Goal: Book appointment/travel/reservation

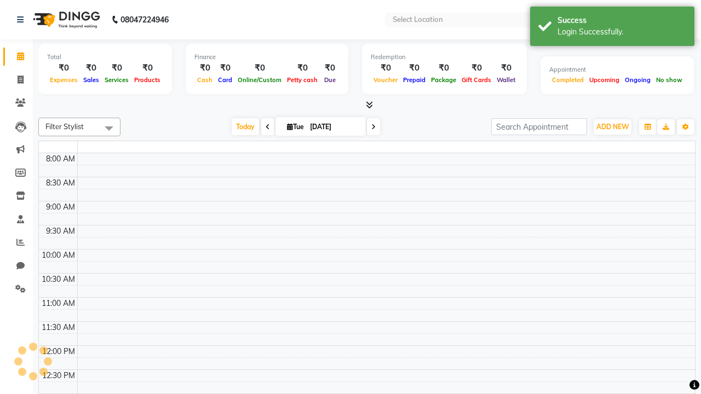
select select "en"
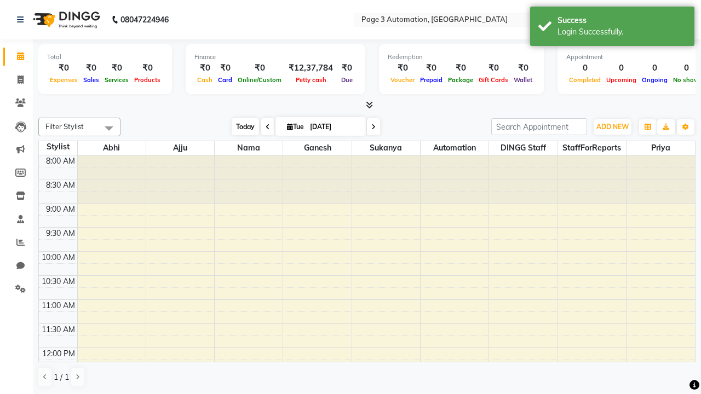
click at [240, 127] on span "Today" at bounding box center [245, 126] width 27 height 17
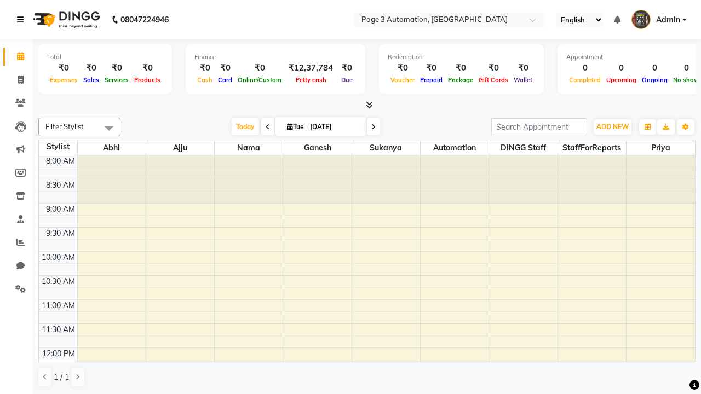
click at [22, 20] on icon at bounding box center [20, 20] width 7 height 8
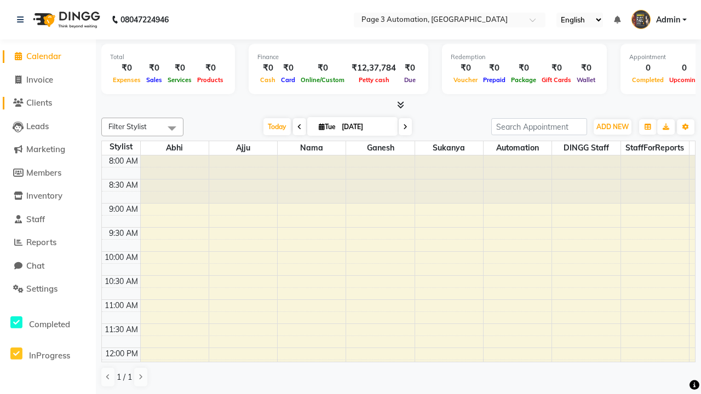
click at [48, 103] on span "Clients" at bounding box center [39, 103] width 26 height 10
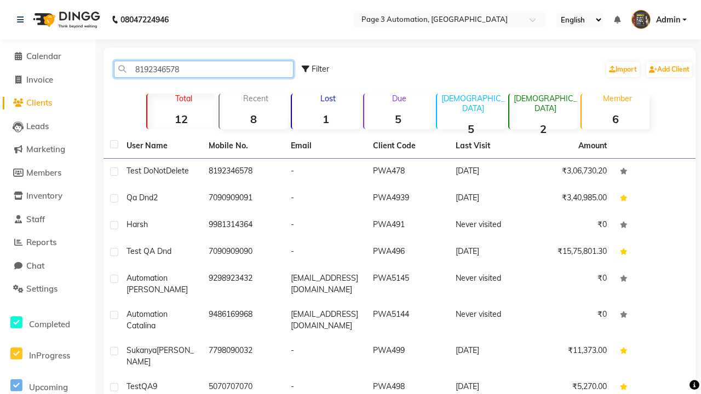
type input "8192346578"
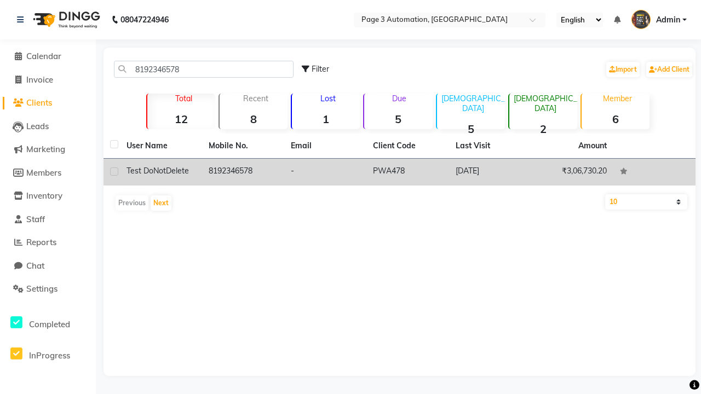
click at [243, 172] on td "8192346578" at bounding box center [243, 172] width 82 height 27
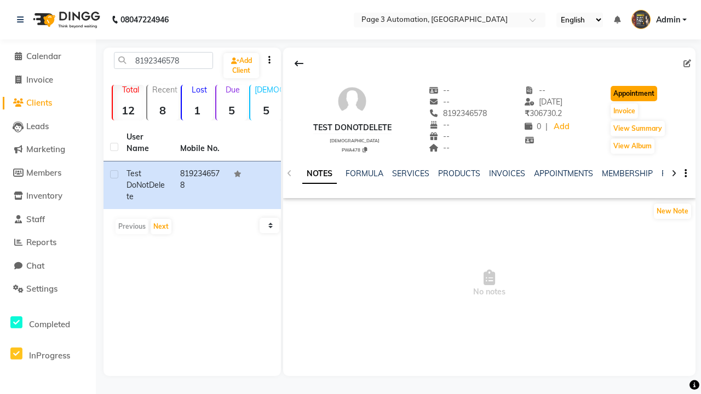
click at [636, 94] on button "Appointment" at bounding box center [634, 93] width 47 height 15
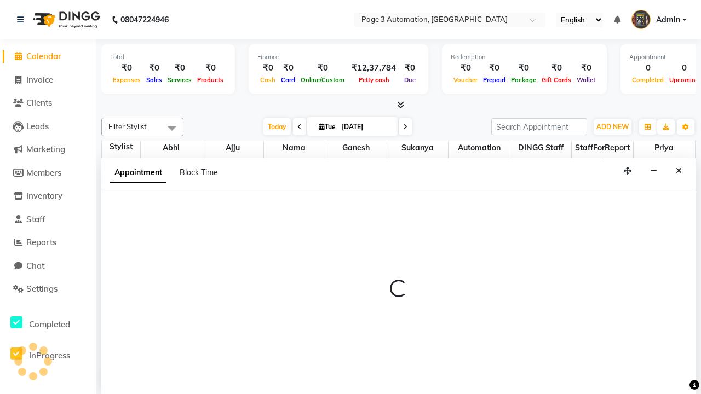
select select "tentative"
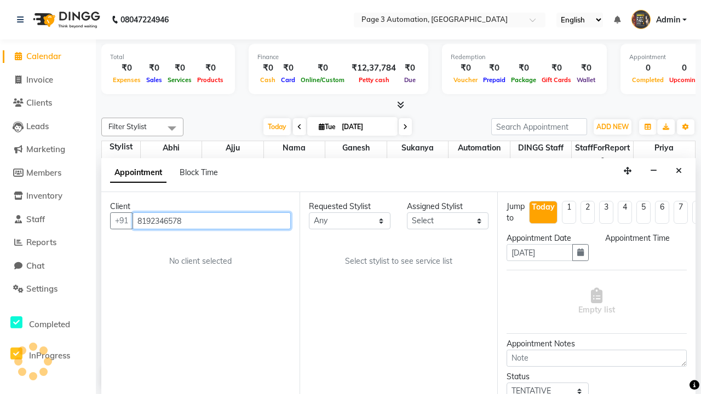
select select "540"
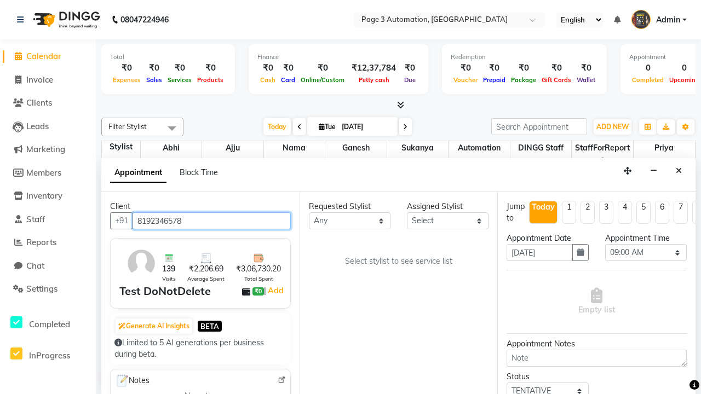
scroll to position [1, 0]
select select "711"
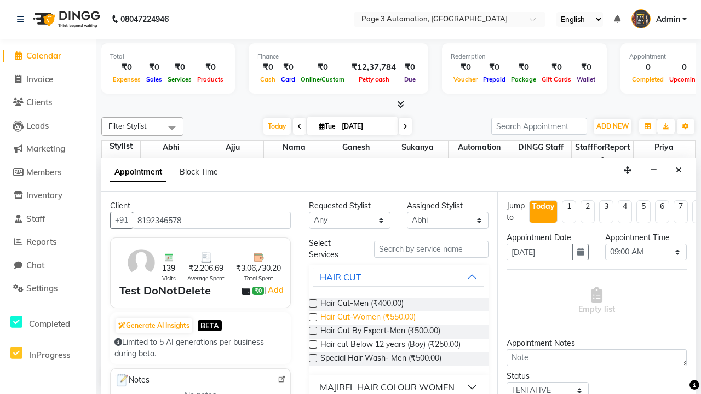
click at [368, 318] on span "Hair Cut-Women (₹550.00)" at bounding box center [368, 319] width 95 height 14
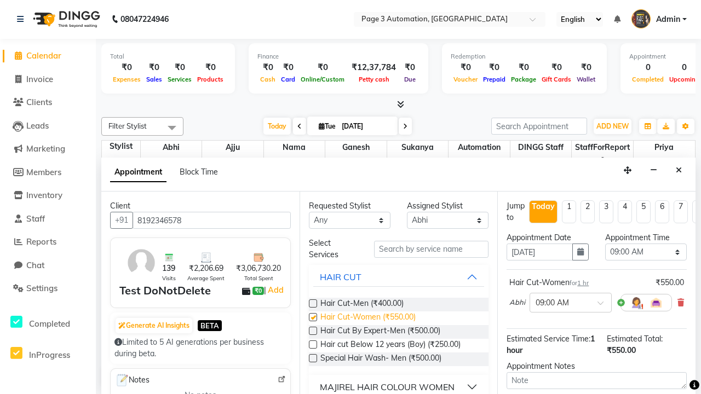
checkbox input "false"
select select "900"
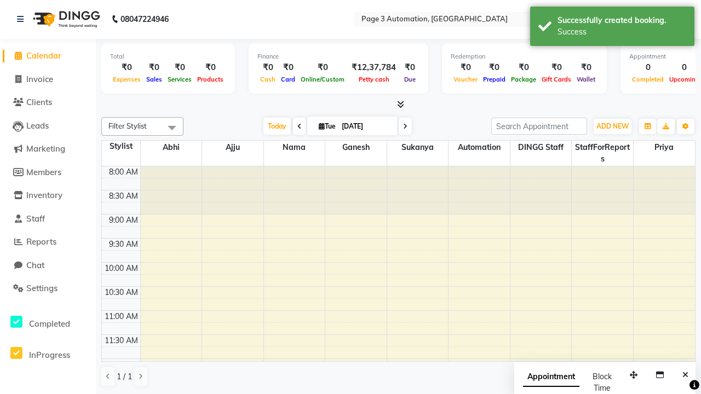
scroll to position [0, 0]
click at [613, 28] on div "Success" at bounding box center [622, 32] width 129 height 12
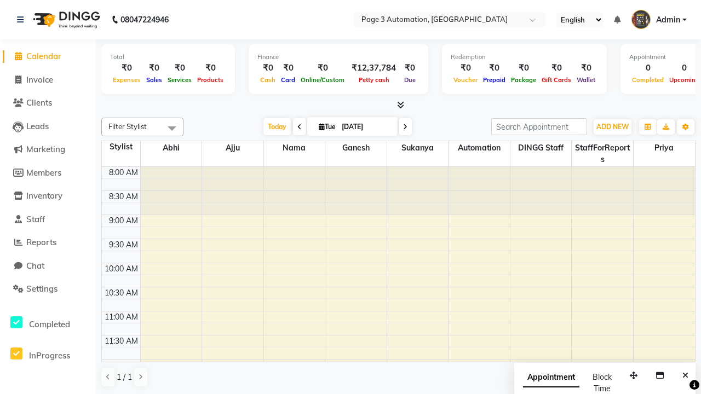
click at [172, 128] on span at bounding box center [172, 128] width 22 height 21
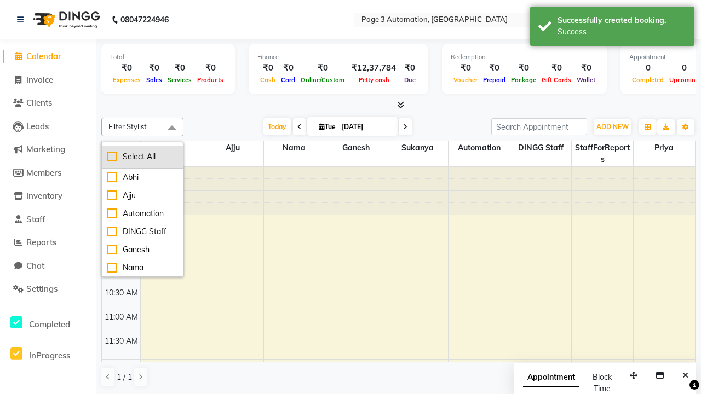
click at [142, 157] on div "Select All" at bounding box center [142, 157] width 70 height 12
checkbox input "true"
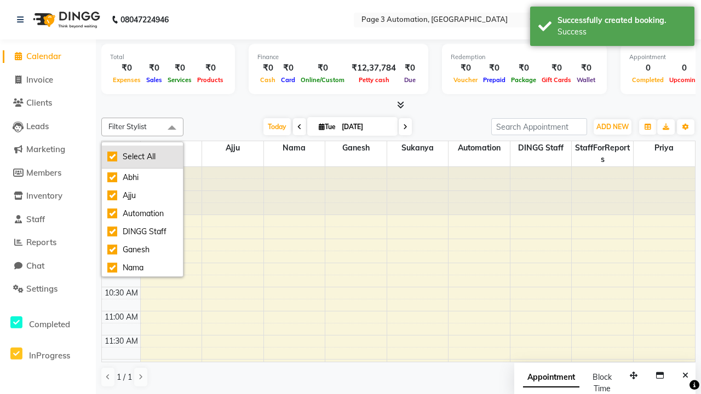
checkbox input "true"
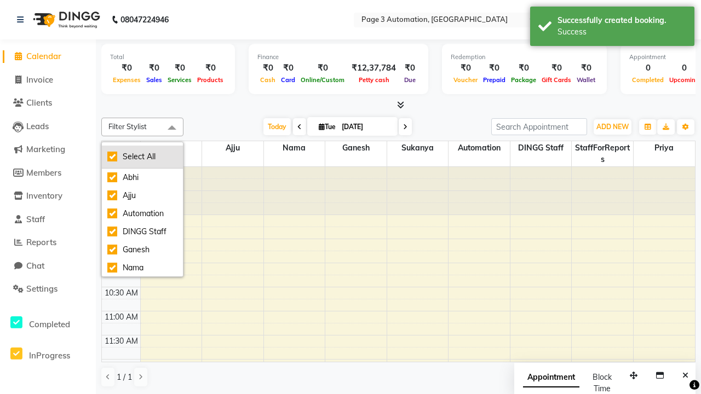
checkbox input "true"
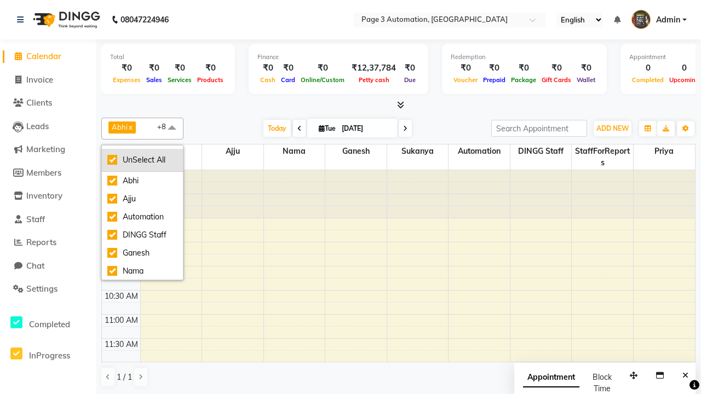
click at [142, 160] on div "UnSelect All" at bounding box center [142, 161] width 70 height 12
checkbox input "false"
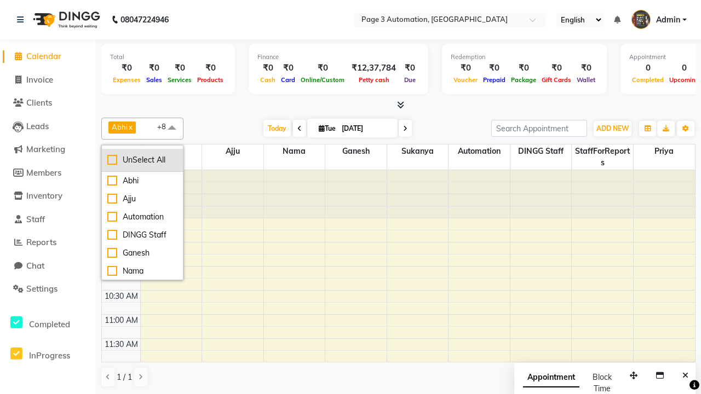
checkbox input "false"
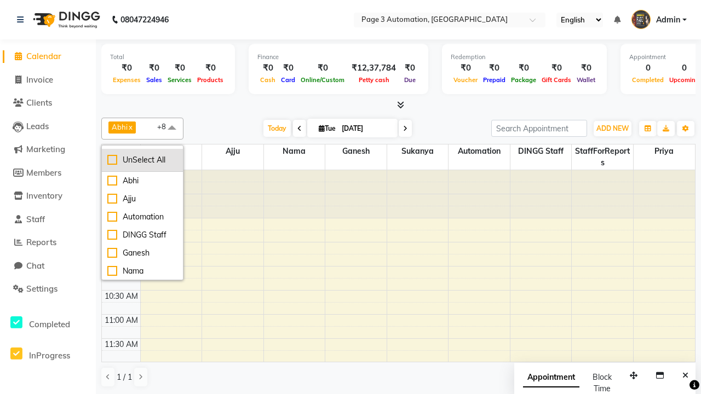
checkbox input "false"
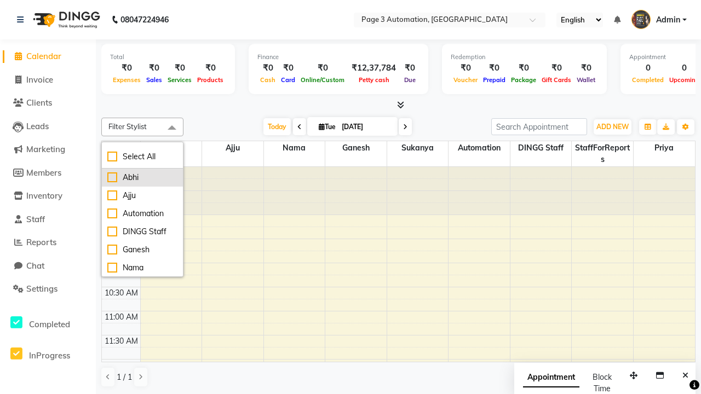
click at [142, 178] on div "Abhi" at bounding box center [142, 178] width 70 height 12
checkbox input "true"
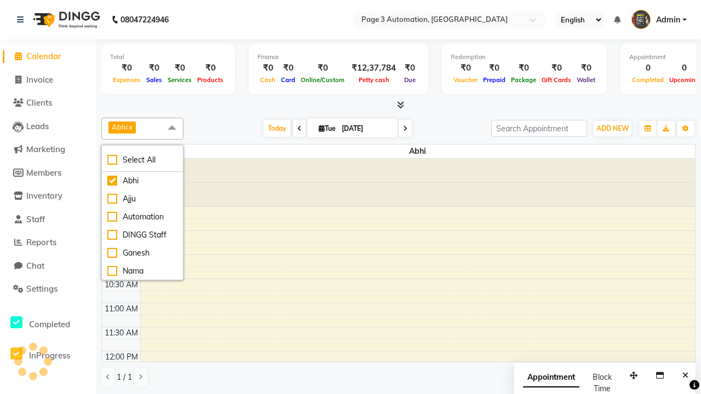
click at [172, 128] on span at bounding box center [172, 128] width 22 height 21
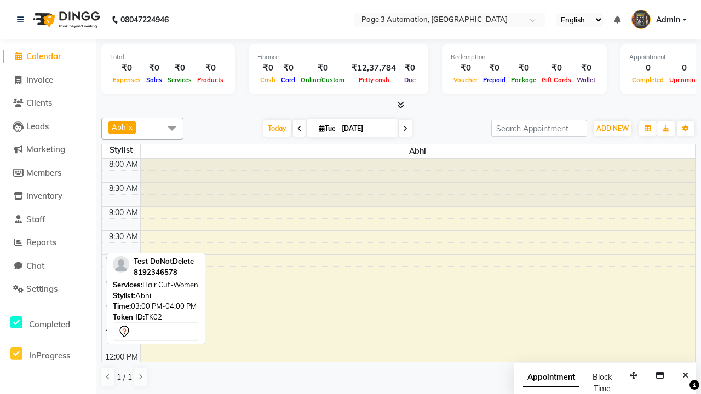
scroll to position [260, 0]
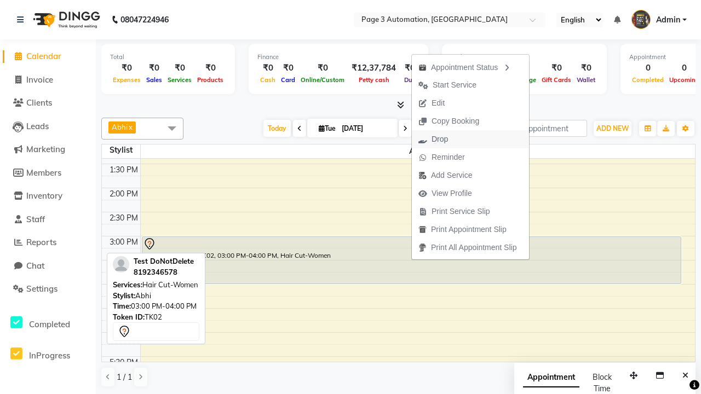
click at [472, 139] on button "Drop" at bounding box center [470, 139] width 117 height 18
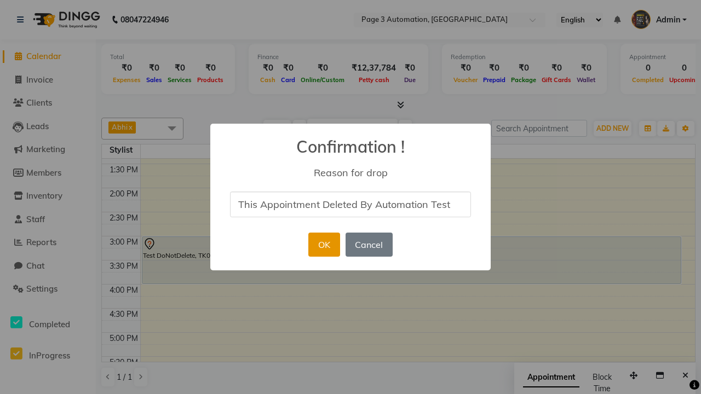
type input "This Appointment Deleted By Automation Test"
click at [324, 245] on button "OK" at bounding box center [323, 245] width 31 height 24
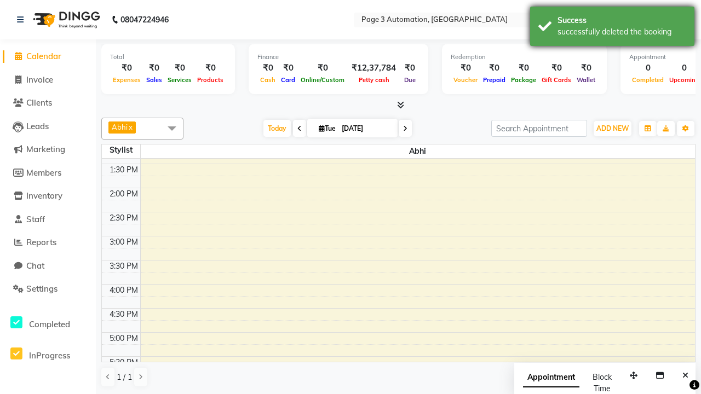
click at [613, 28] on div "successfully deleted the booking" at bounding box center [622, 32] width 129 height 12
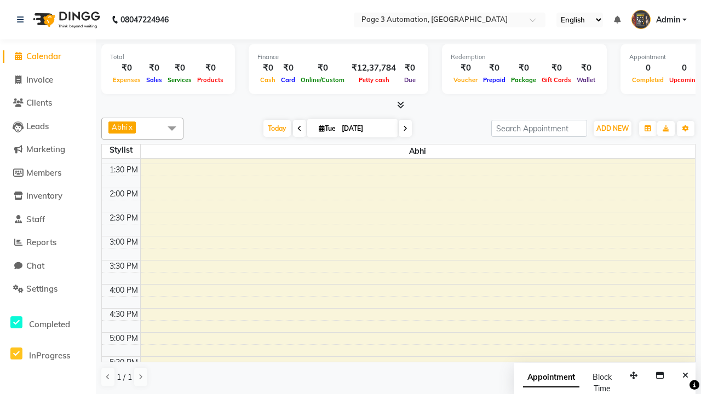
click at [172, 128] on span at bounding box center [172, 128] width 22 height 21
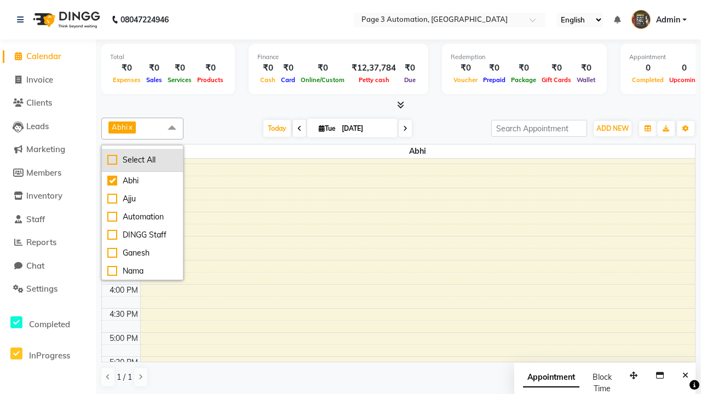
click at [142, 160] on div "Select All" at bounding box center [142, 161] width 70 height 12
checkbox input "true"
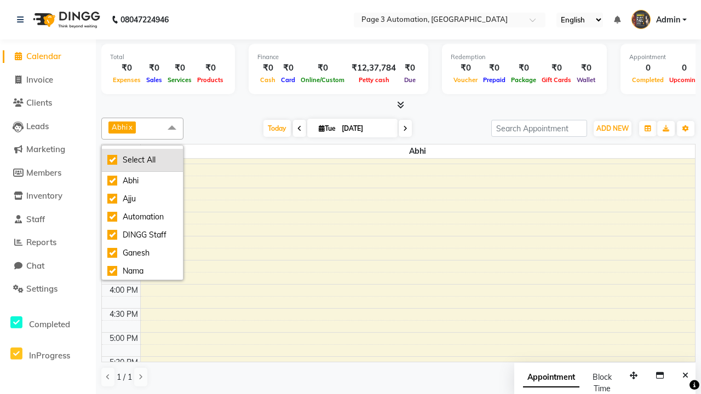
checkbox input "true"
